Goal: Task Accomplishment & Management: Manage account settings

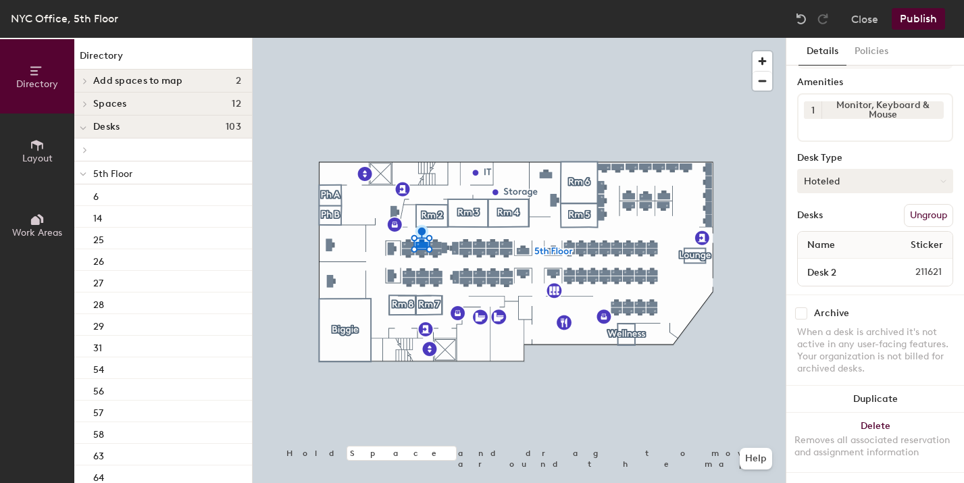
scroll to position [51, 0]
click at [864, 24] on button "Close" at bounding box center [864, 19] width 27 height 22
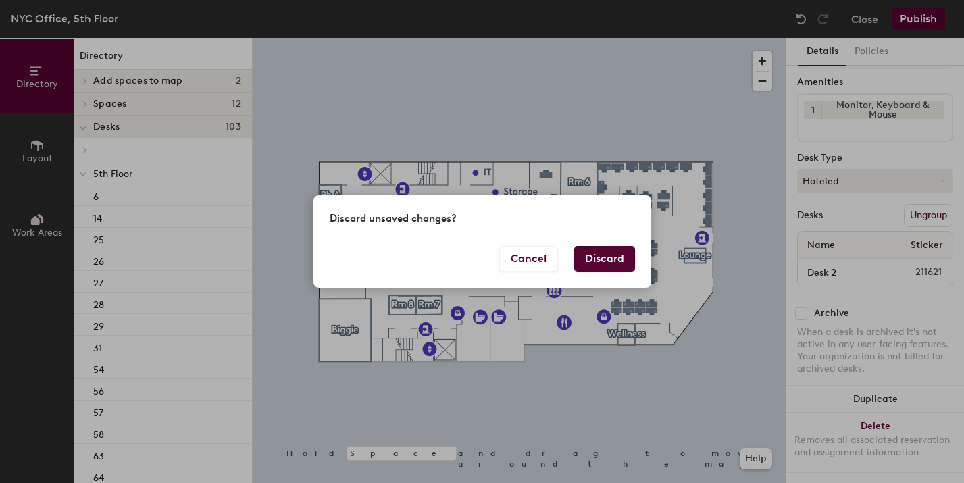
click at [602, 256] on button "Discard" at bounding box center [604, 259] width 61 height 26
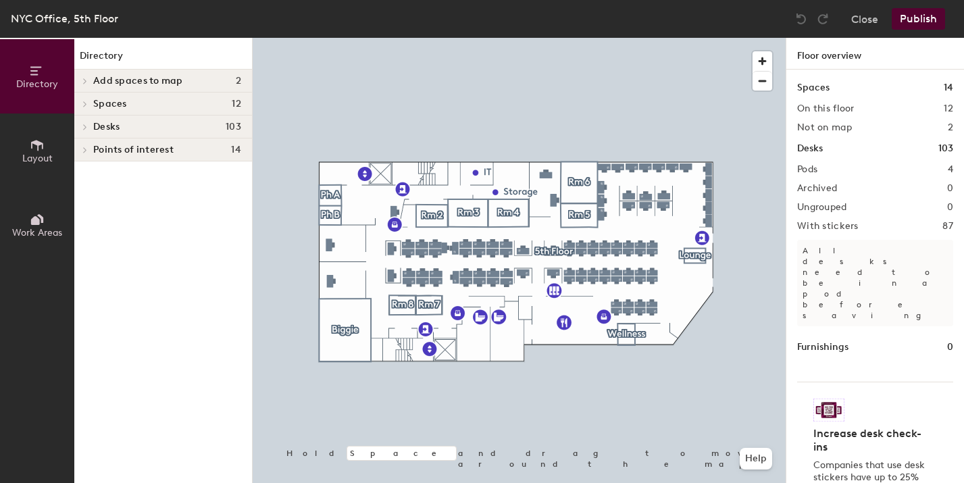
click at [95, 126] on span "Desks" at bounding box center [106, 127] width 26 height 11
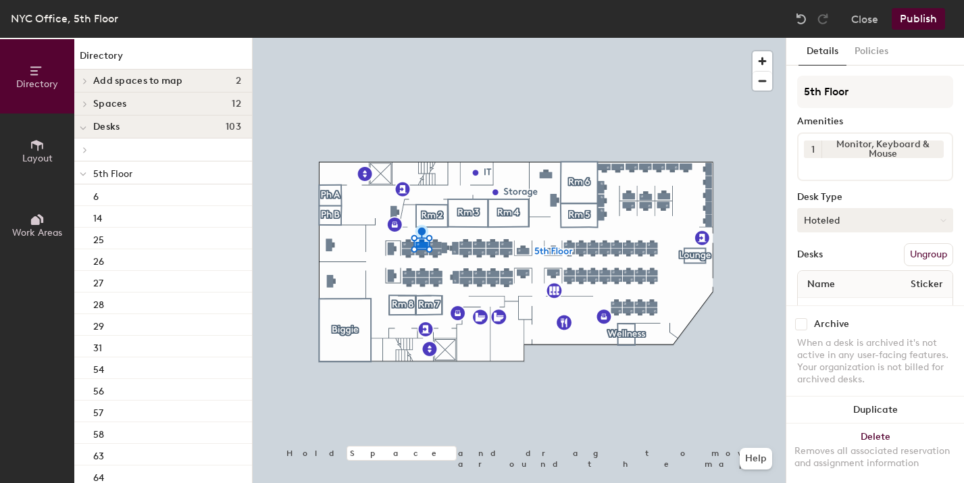
click at [894, 228] on button "Hoteled" at bounding box center [875, 220] width 156 height 24
click at [852, 220] on button "Hoteled" at bounding box center [875, 220] width 156 height 24
click at [842, 261] on div "Assigned" at bounding box center [865, 262] width 135 height 20
click at [923, 20] on button "Publish" at bounding box center [918, 19] width 53 height 22
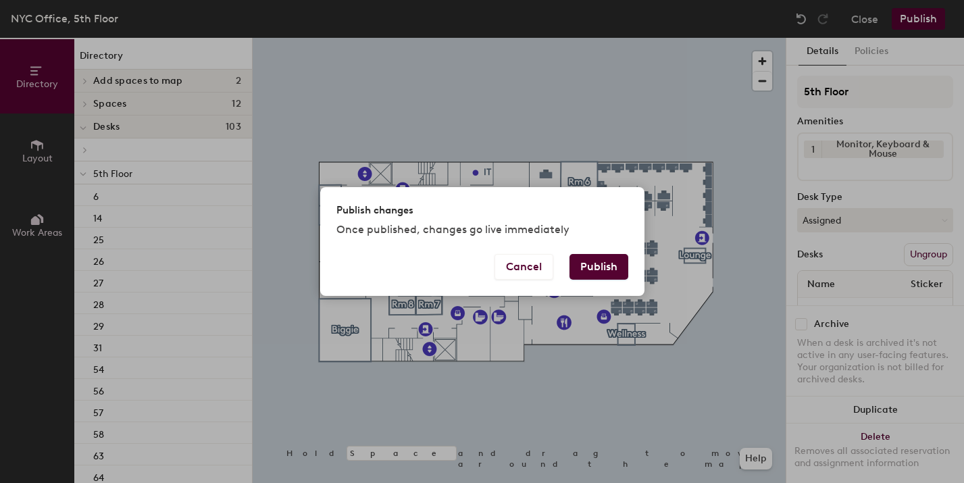
click at [594, 267] on button "Publish" at bounding box center [598, 267] width 59 height 26
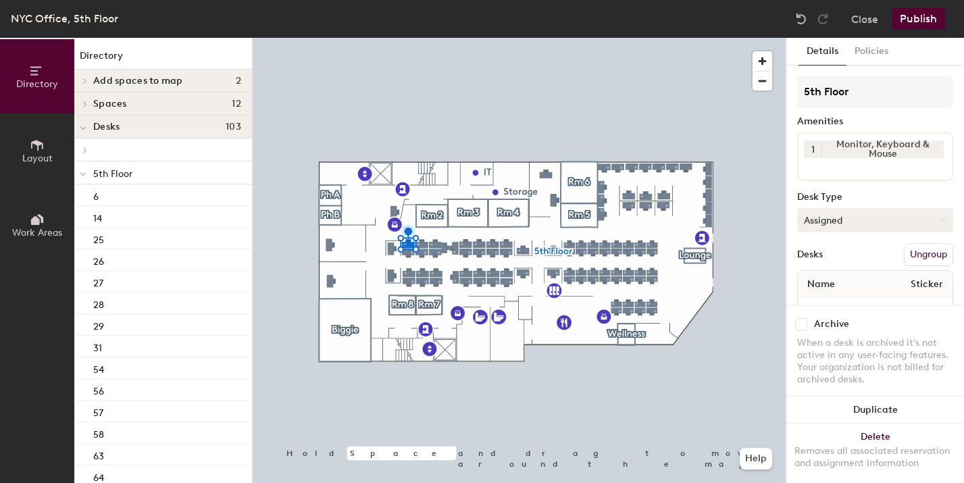
click at [861, 215] on button "Assigned" at bounding box center [875, 220] width 156 height 24
click at [813, 259] on div "Assigned" at bounding box center [865, 262] width 135 height 20
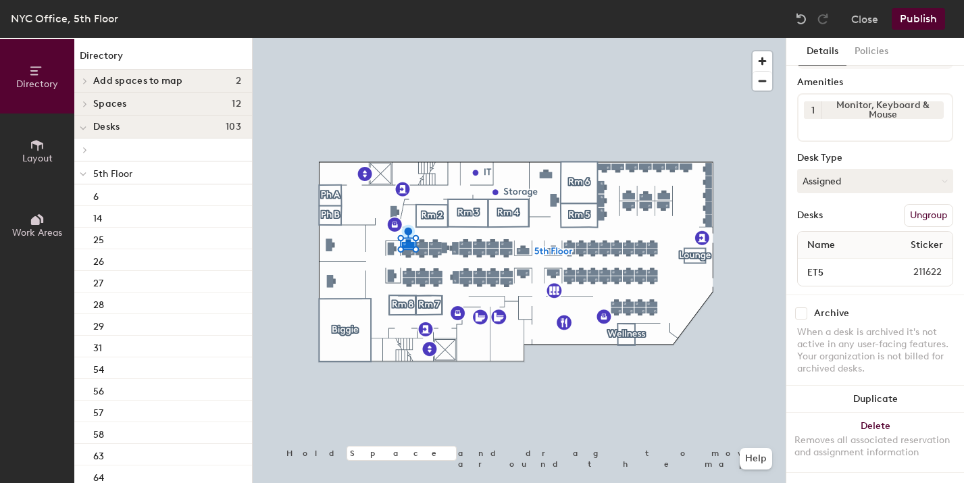
scroll to position [51, 0]
click at [876, 53] on button "Policies" at bounding box center [871, 52] width 50 height 28
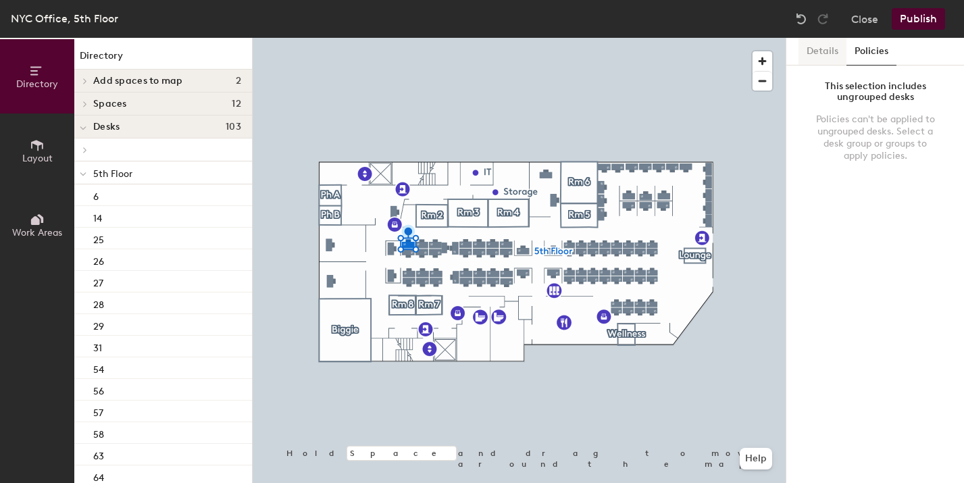
click at [813, 45] on button "Details" at bounding box center [822, 52] width 48 height 28
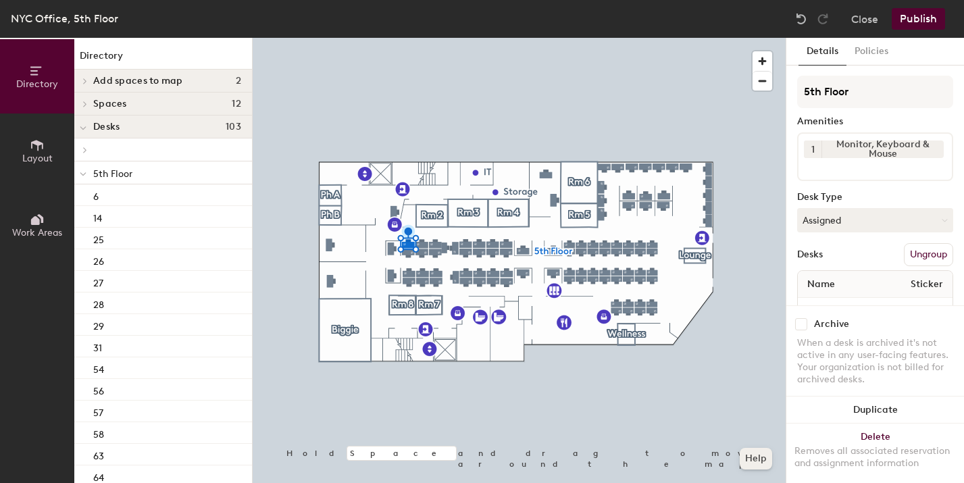
click at [762, 459] on button "Help" at bounding box center [756, 459] width 32 height 22
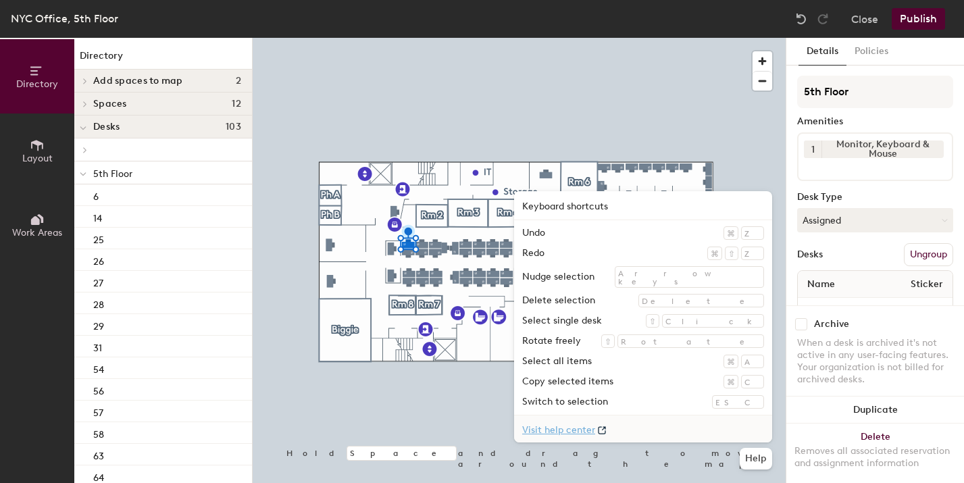
click at [642, 432] on link "Visit help center" at bounding box center [643, 428] width 258 height 27
click at [865, 20] on button "Close" at bounding box center [864, 19] width 27 height 22
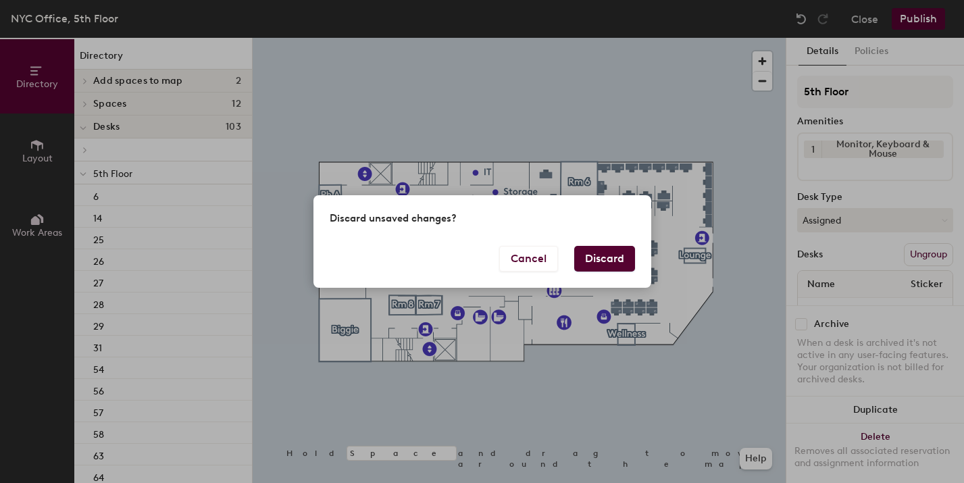
click at [617, 255] on button "Discard" at bounding box center [604, 259] width 61 height 26
